Goal: Task Accomplishment & Management: Use online tool/utility

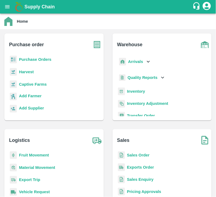
click at [47, 58] on b "Purchase Orders" at bounding box center [35, 59] width 32 height 4
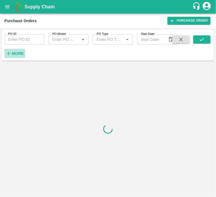
click at [19, 55] on strong "More" at bounding box center [18, 53] width 12 height 4
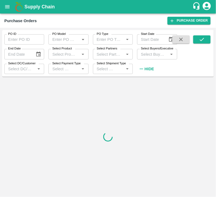
click at [147, 54] on input "Select Buyers/Executive" at bounding box center [152, 54] width 28 height 7
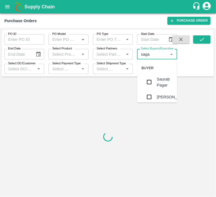
type input "sagar"
click at [150, 83] on input "checkbox" at bounding box center [149, 81] width 11 height 11
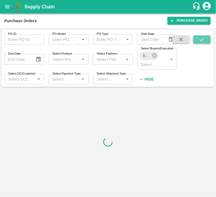
click at [203, 41] on icon "submit" at bounding box center [202, 40] width 6 height 6
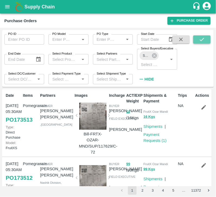
click at [199, 39] on icon "submit" at bounding box center [202, 40] width 6 height 6
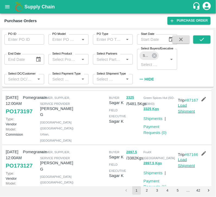
scroll to position [122, 0]
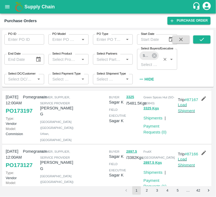
drag, startPoint x: 156, startPoint y: 55, endPoint x: 150, endPoint y: 55, distance: 5.7
click at [150, 55] on div "Sagar K" at bounding box center [148, 55] width 19 height 9
click at [152, 55] on icon at bounding box center [153, 55] width 5 height 5
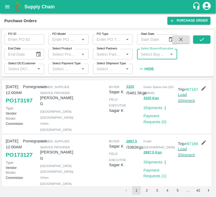
click at [151, 55] on input "Select Buyers/Executive" at bounding box center [152, 54] width 28 height 7
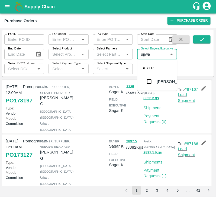
type input "[PERSON_NAME]"
click at [152, 84] on input "checkbox" at bounding box center [149, 81] width 11 height 11
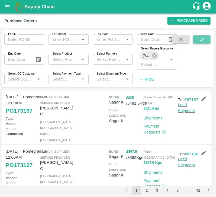
click at [200, 38] on icon "submit" at bounding box center [202, 40] width 6 height 6
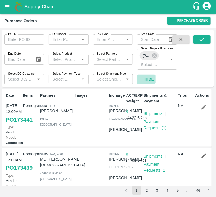
click at [149, 80] on strong "Hide" at bounding box center [148, 79] width 9 height 4
